Goal: Information Seeking & Learning: Learn about a topic

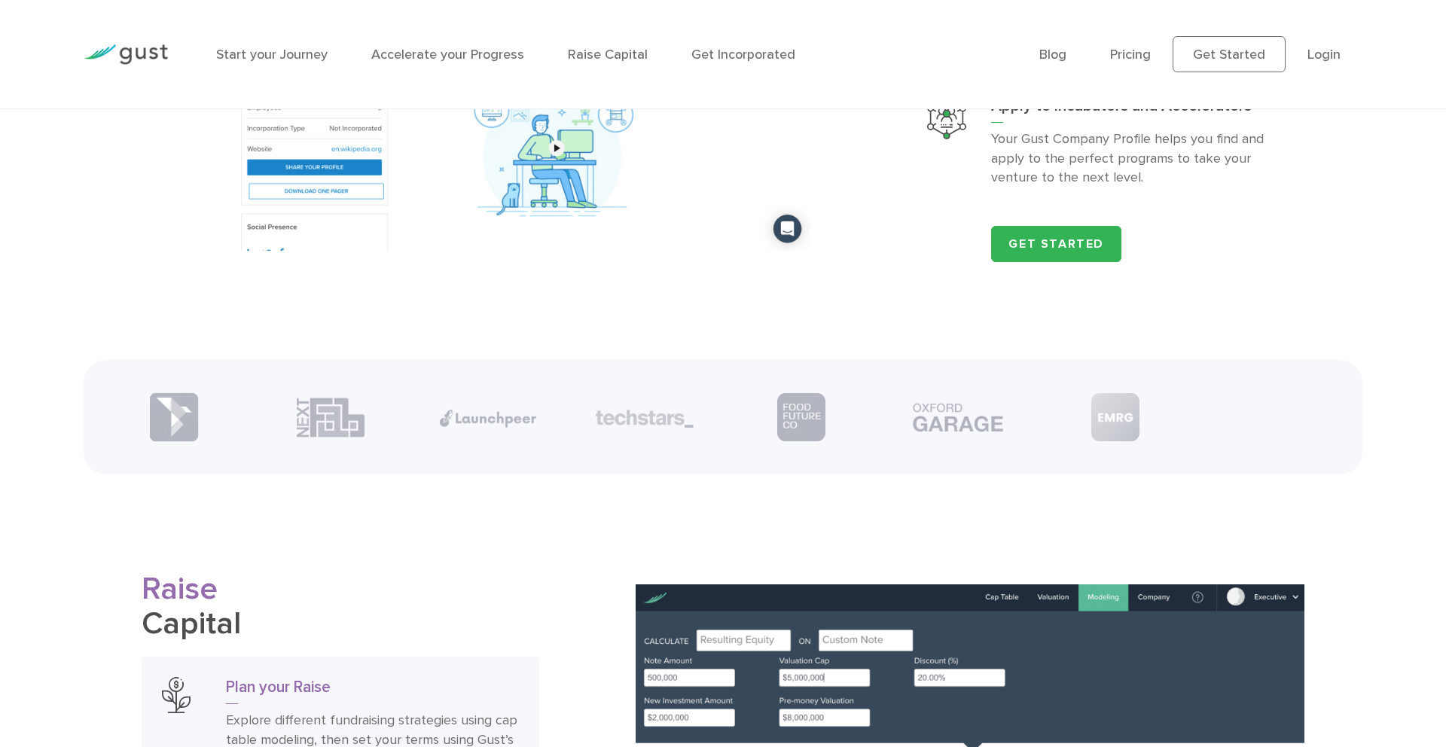
scroll to position [2116, 0]
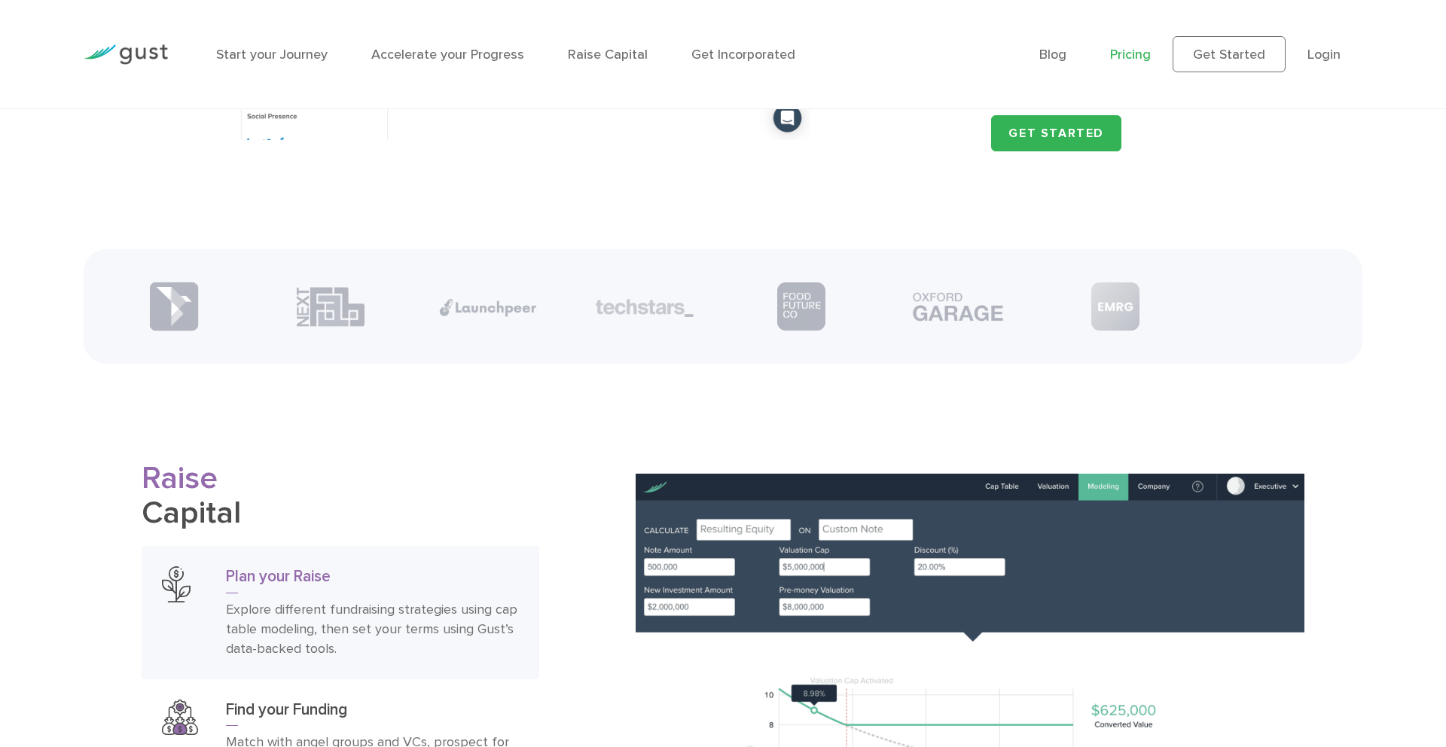
click at [1139, 56] on link "Pricing" at bounding box center [1130, 55] width 41 height 16
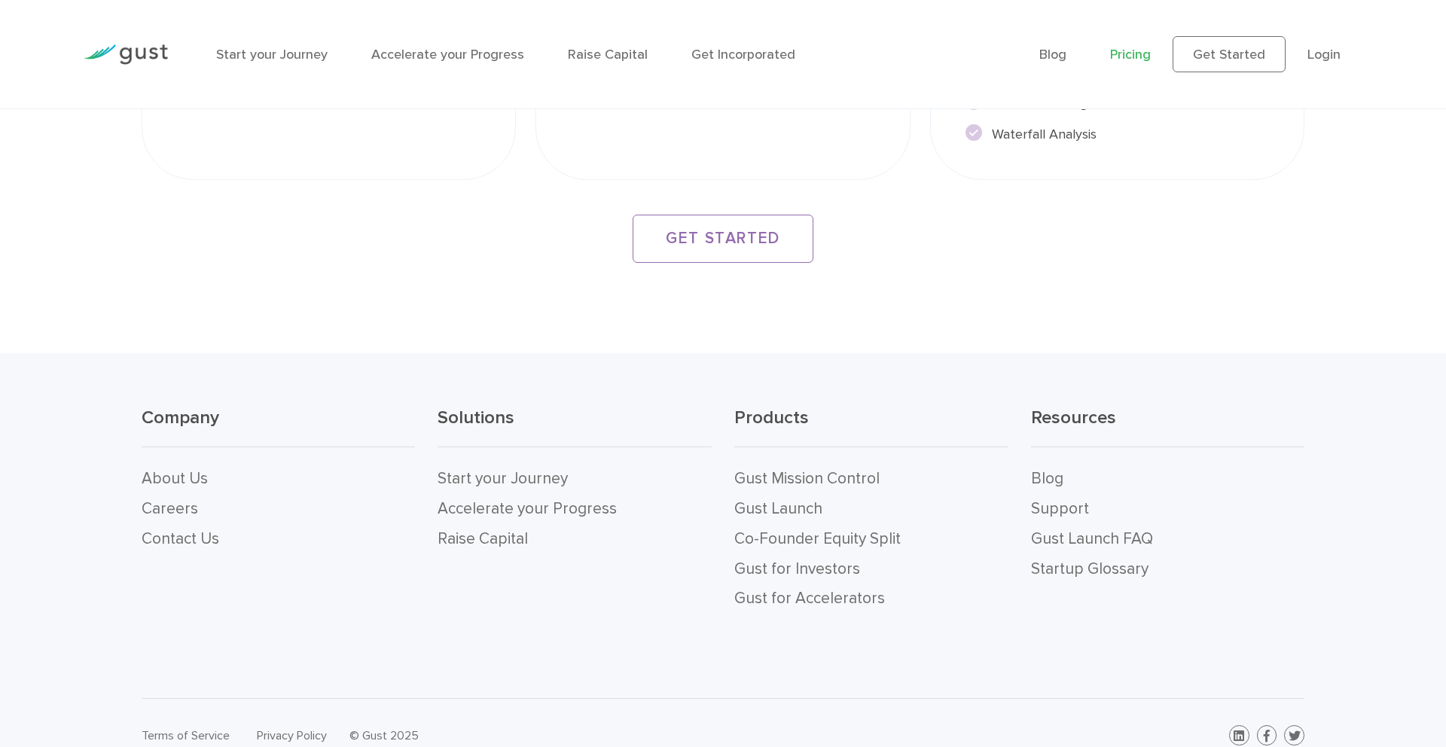
scroll to position [2902, 0]
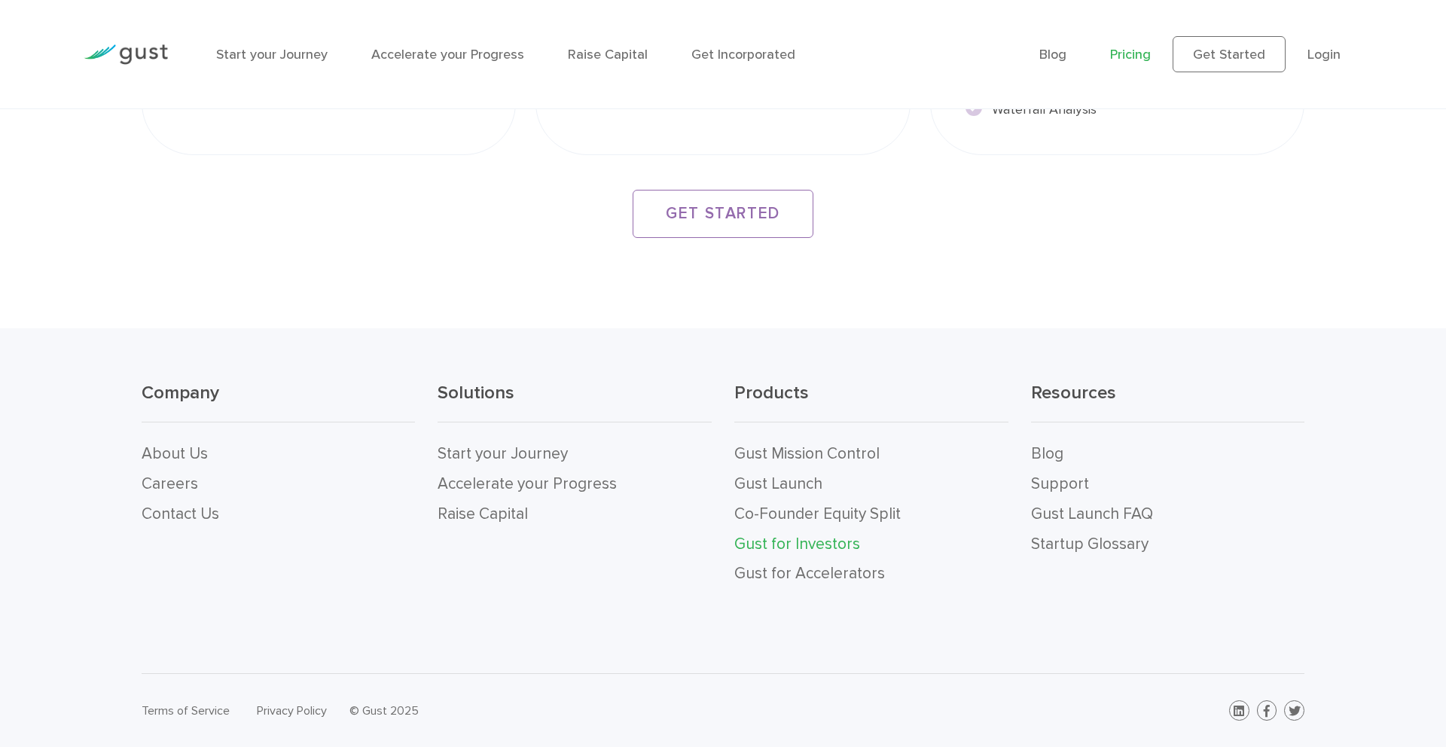
click at [809, 544] on link "Gust for Investors" at bounding box center [797, 544] width 126 height 19
click at [819, 568] on link "Gust for Accelerators" at bounding box center [809, 573] width 151 height 19
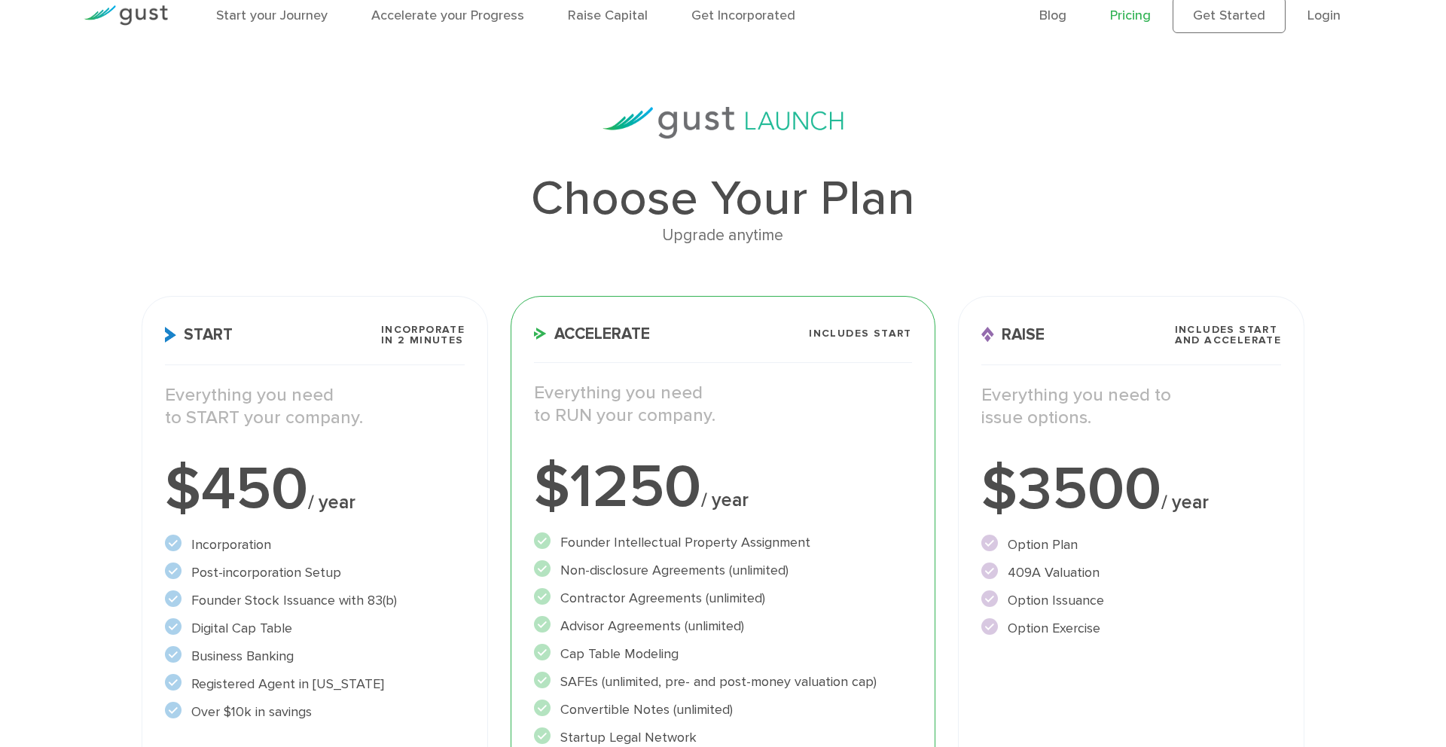
scroll to position [0, 0]
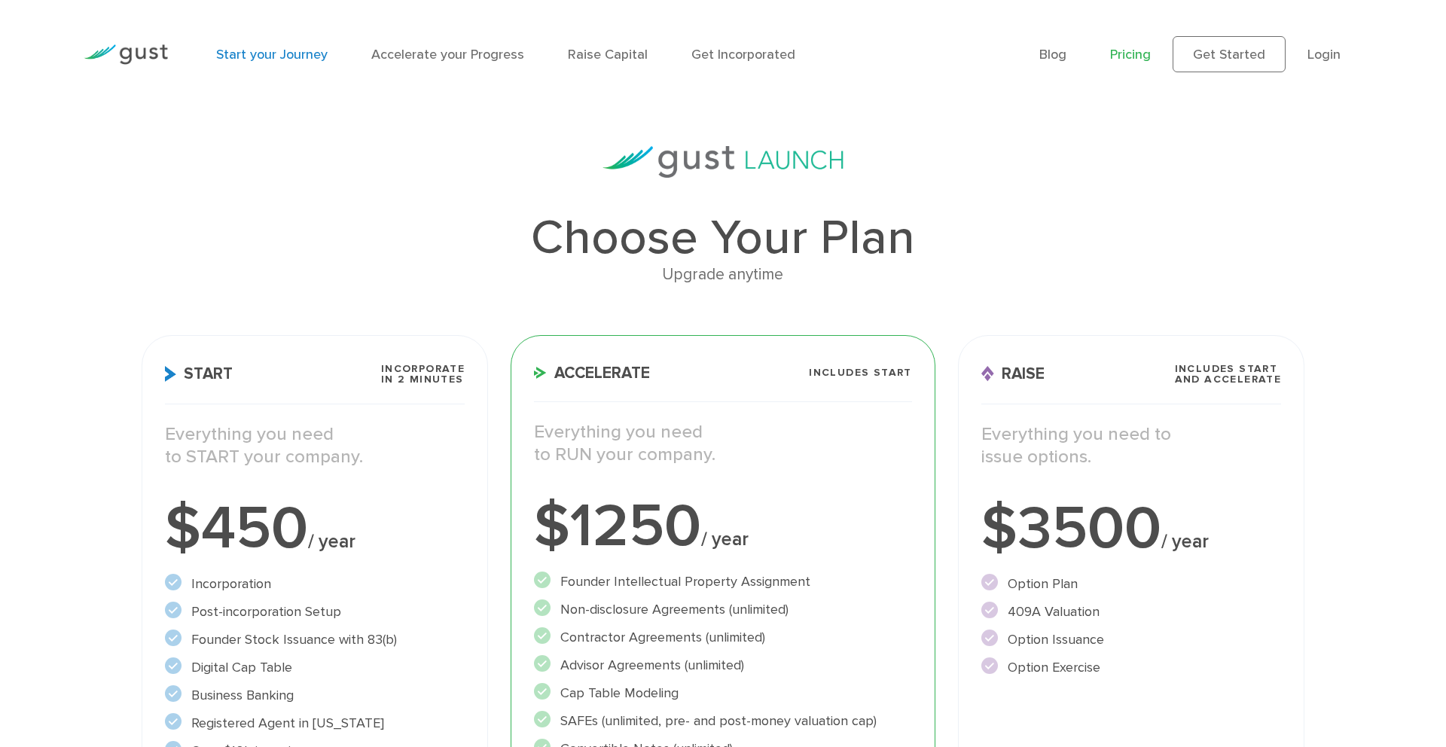
click at [262, 61] on link "Start your Journey" at bounding box center [271, 55] width 111 height 16
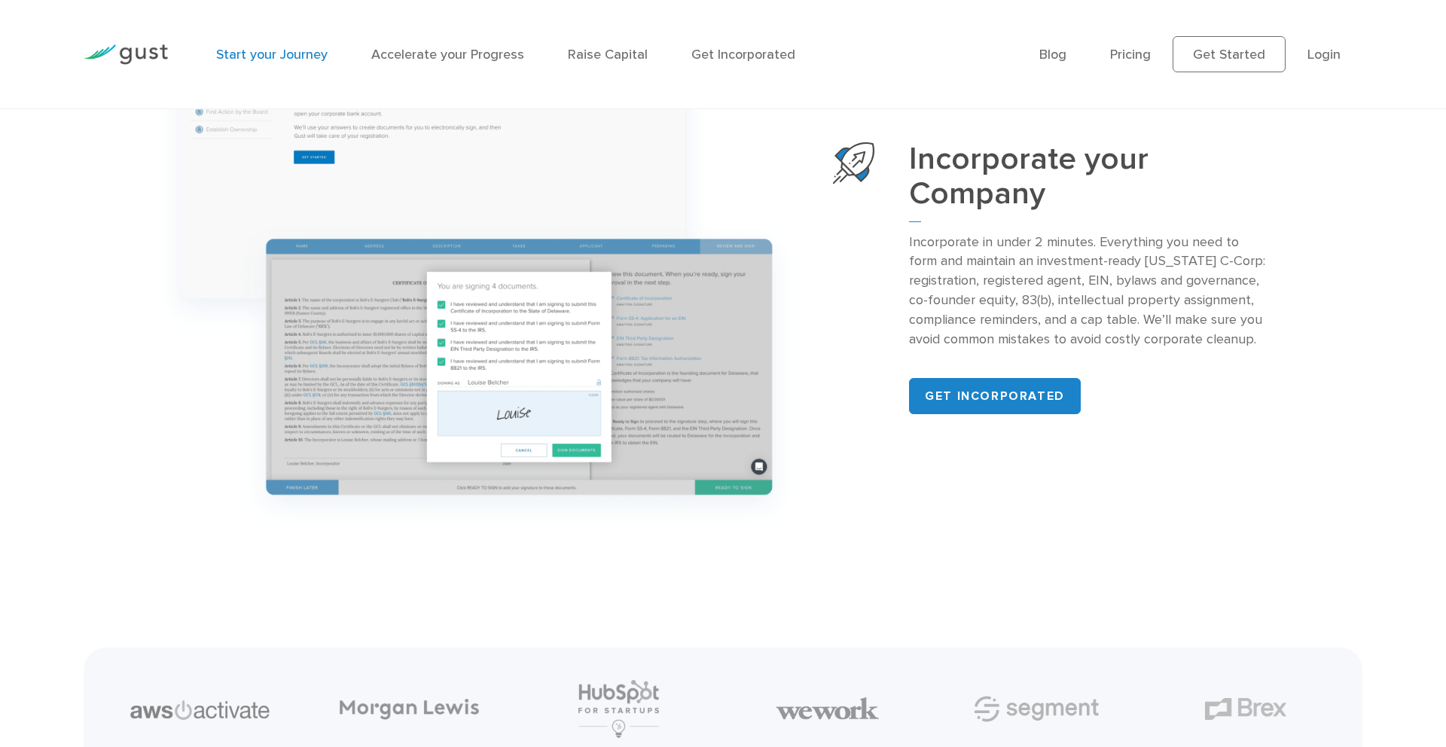
scroll to position [1931, 0]
click at [621, 201] on img at bounding box center [476, 279] width 669 height 528
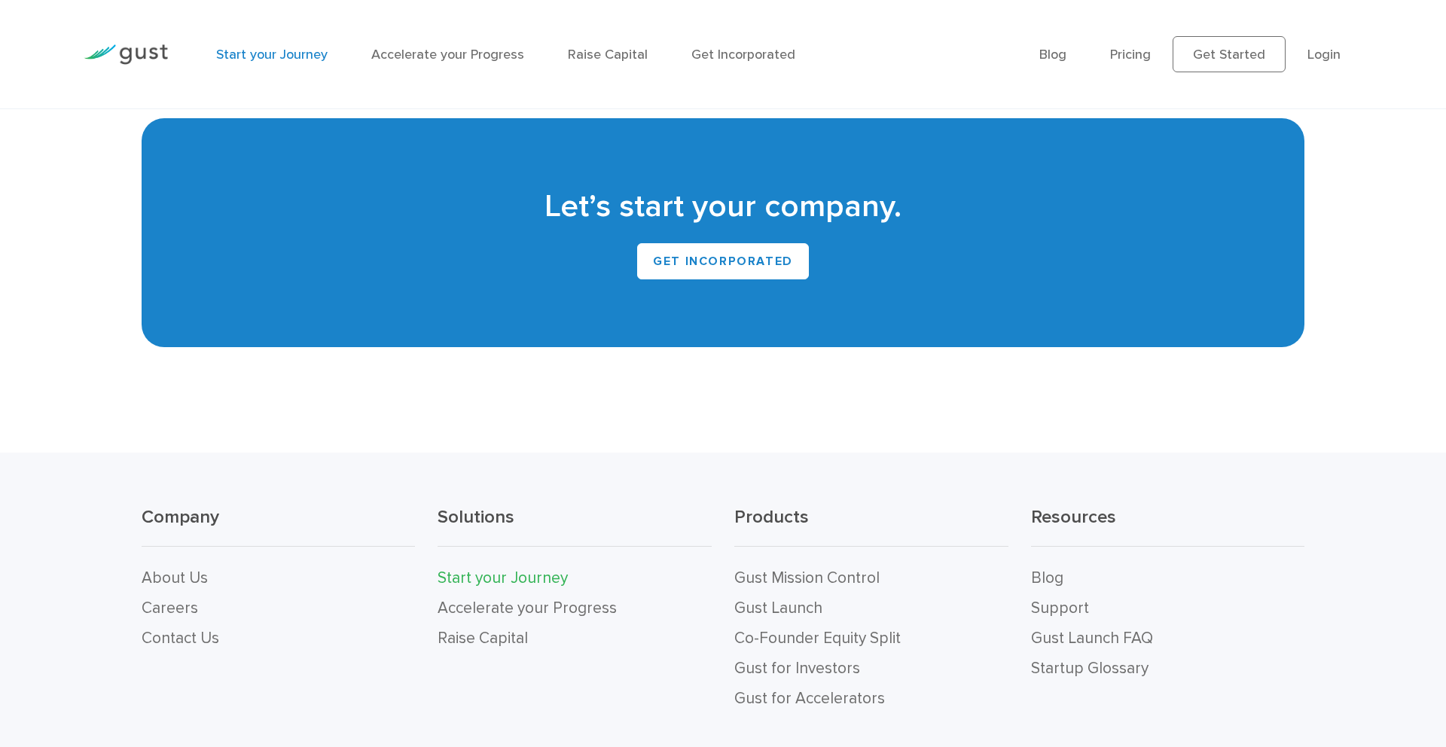
scroll to position [3382, 0]
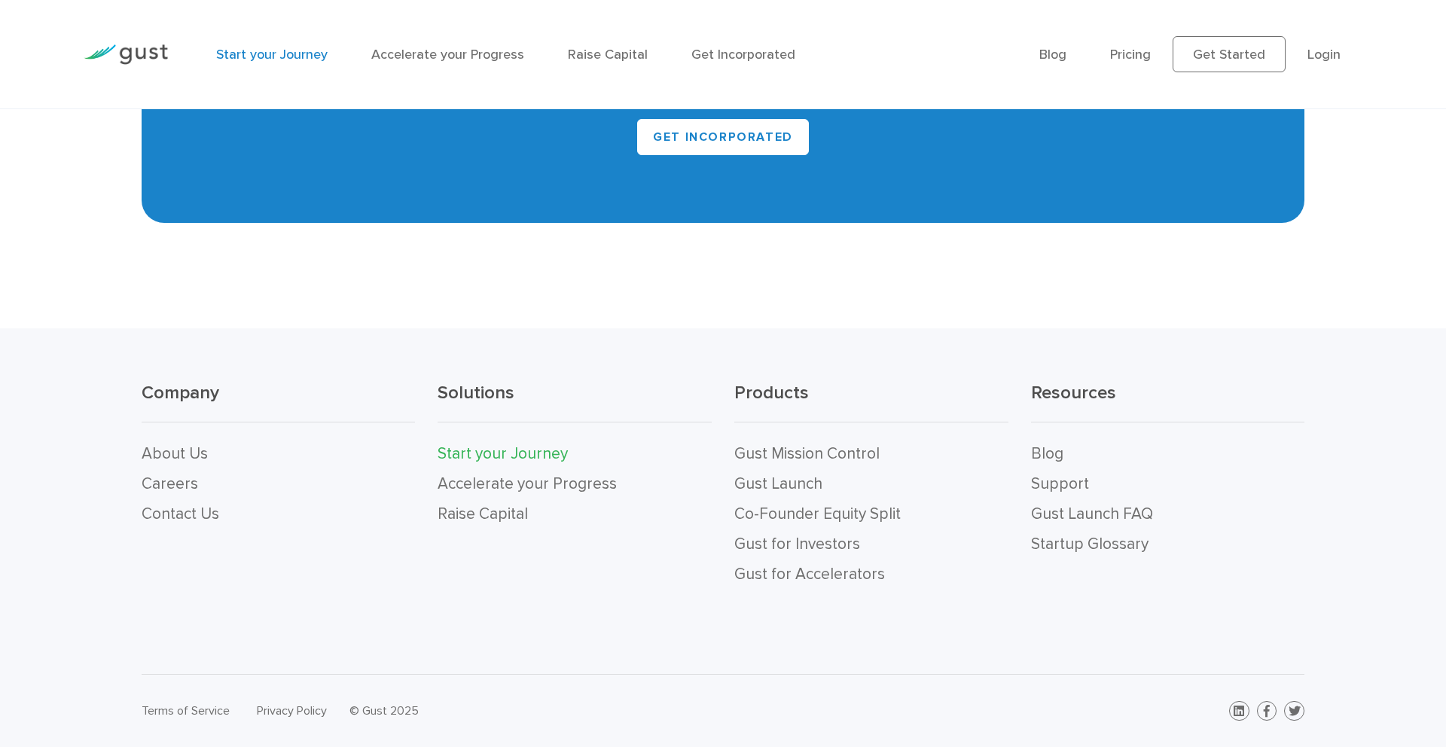
click at [143, 59] on img at bounding box center [126, 54] width 84 height 20
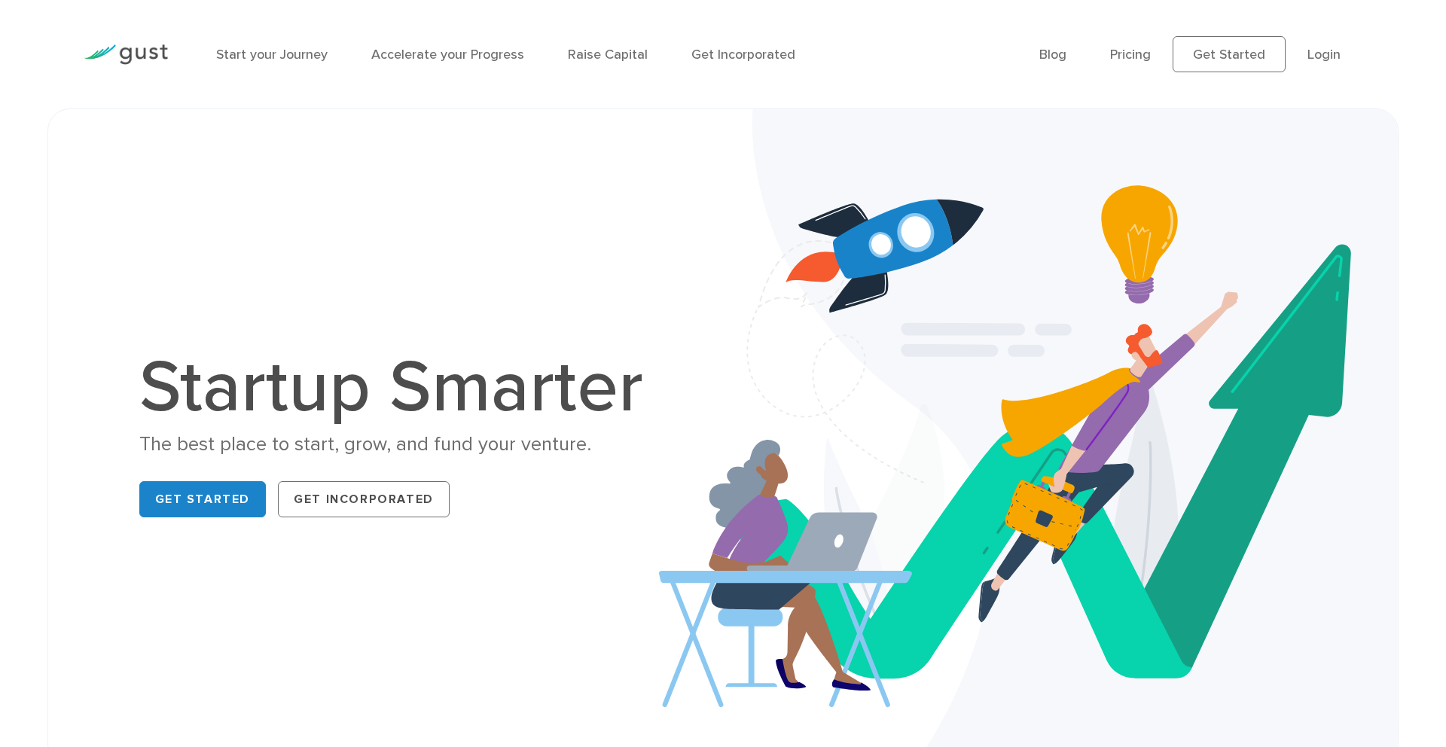
click at [567, 372] on h1 "Startup Smarter" at bounding box center [399, 388] width 520 height 72
